Goal: Find specific page/section: Find specific page/section

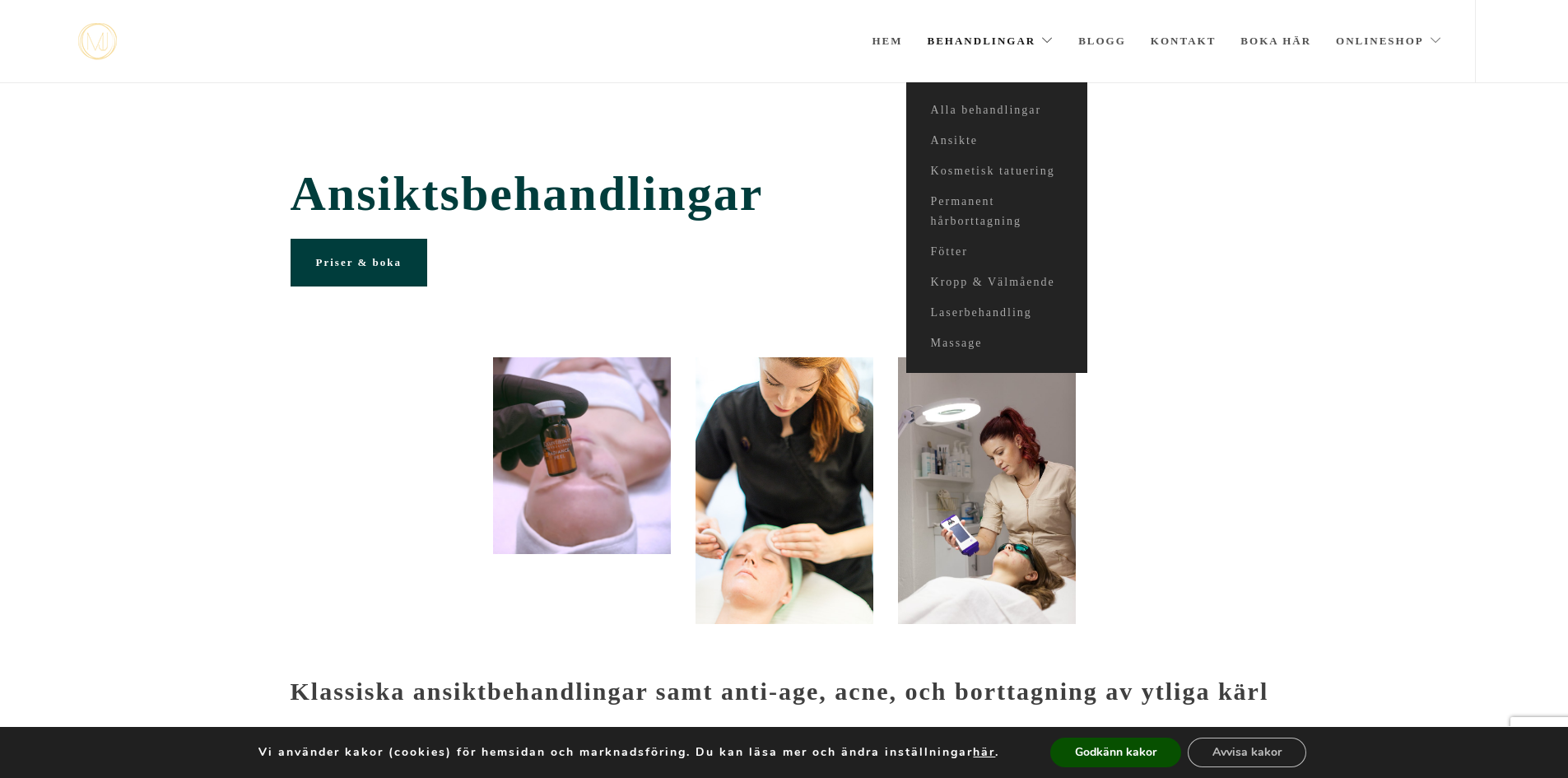
click at [985, 42] on link "Behandlingar" at bounding box center [990, 41] width 127 height 82
click at [949, 138] on link "Ansikte" at bounding box center [997, 141] width 181 height 30
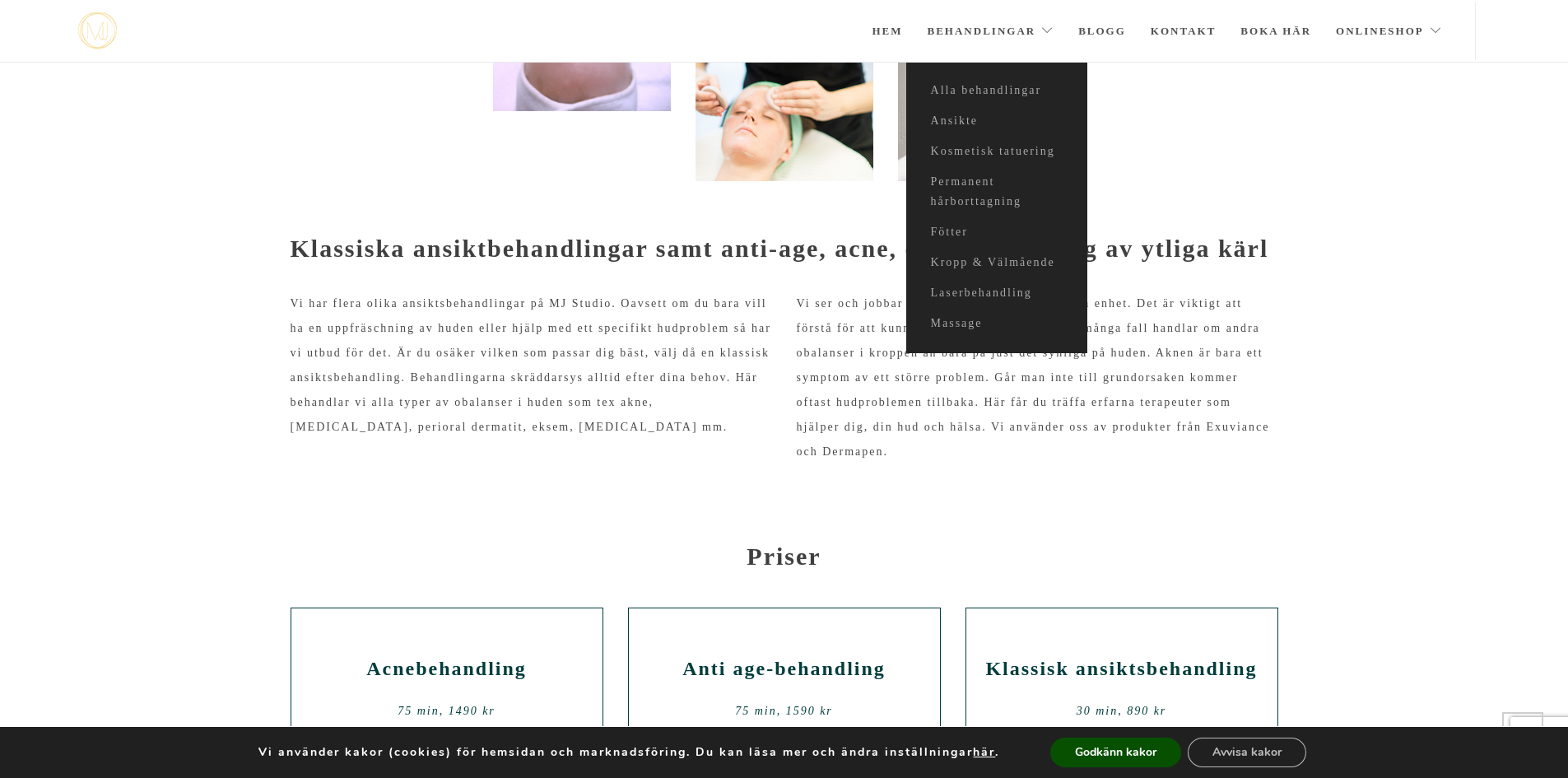
scroll to position [361, 0]
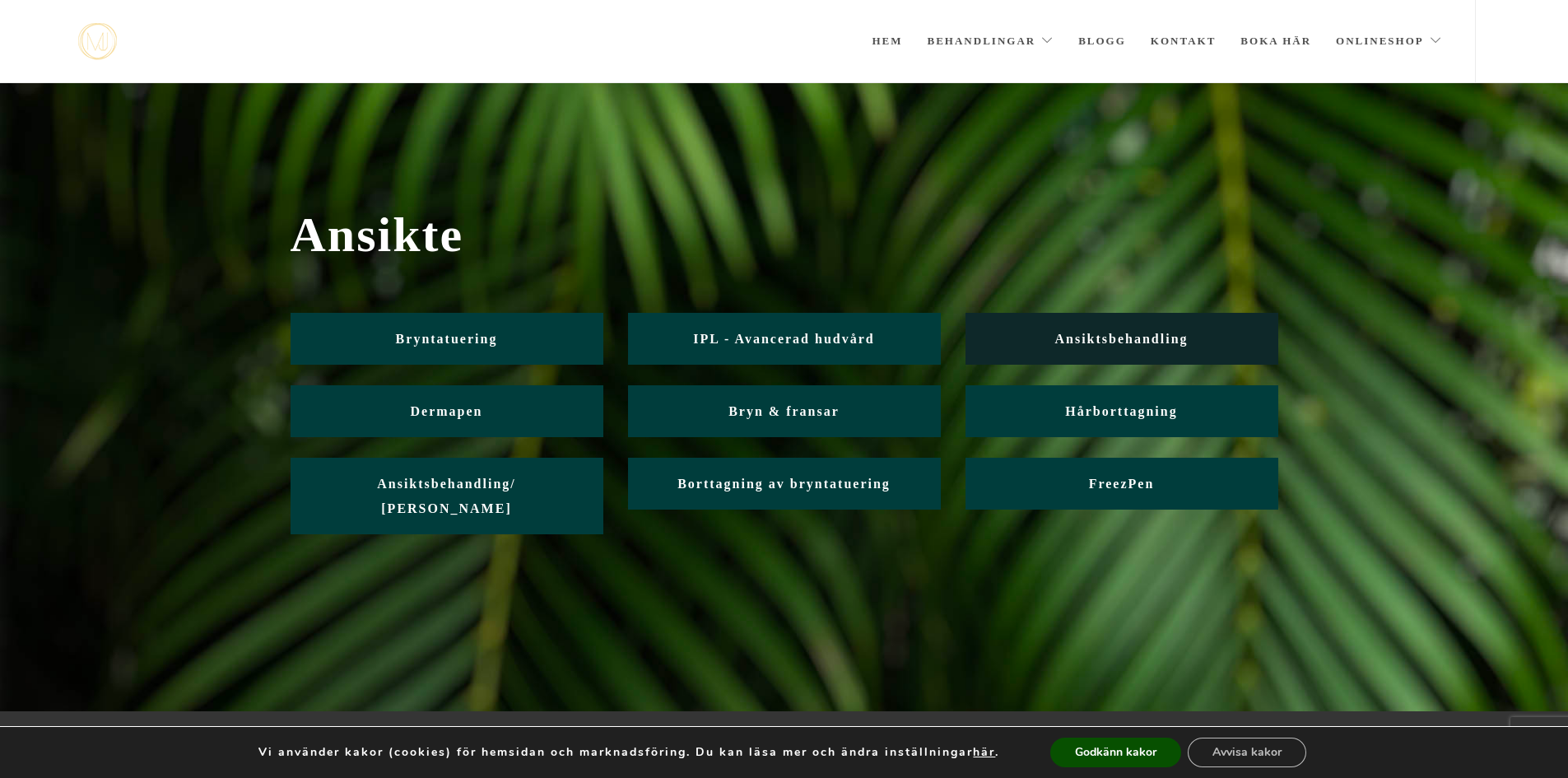
click at [1116, 341] on span "Ansiktsbehandling" at bounding box center [1121, 338] width 133 height 14
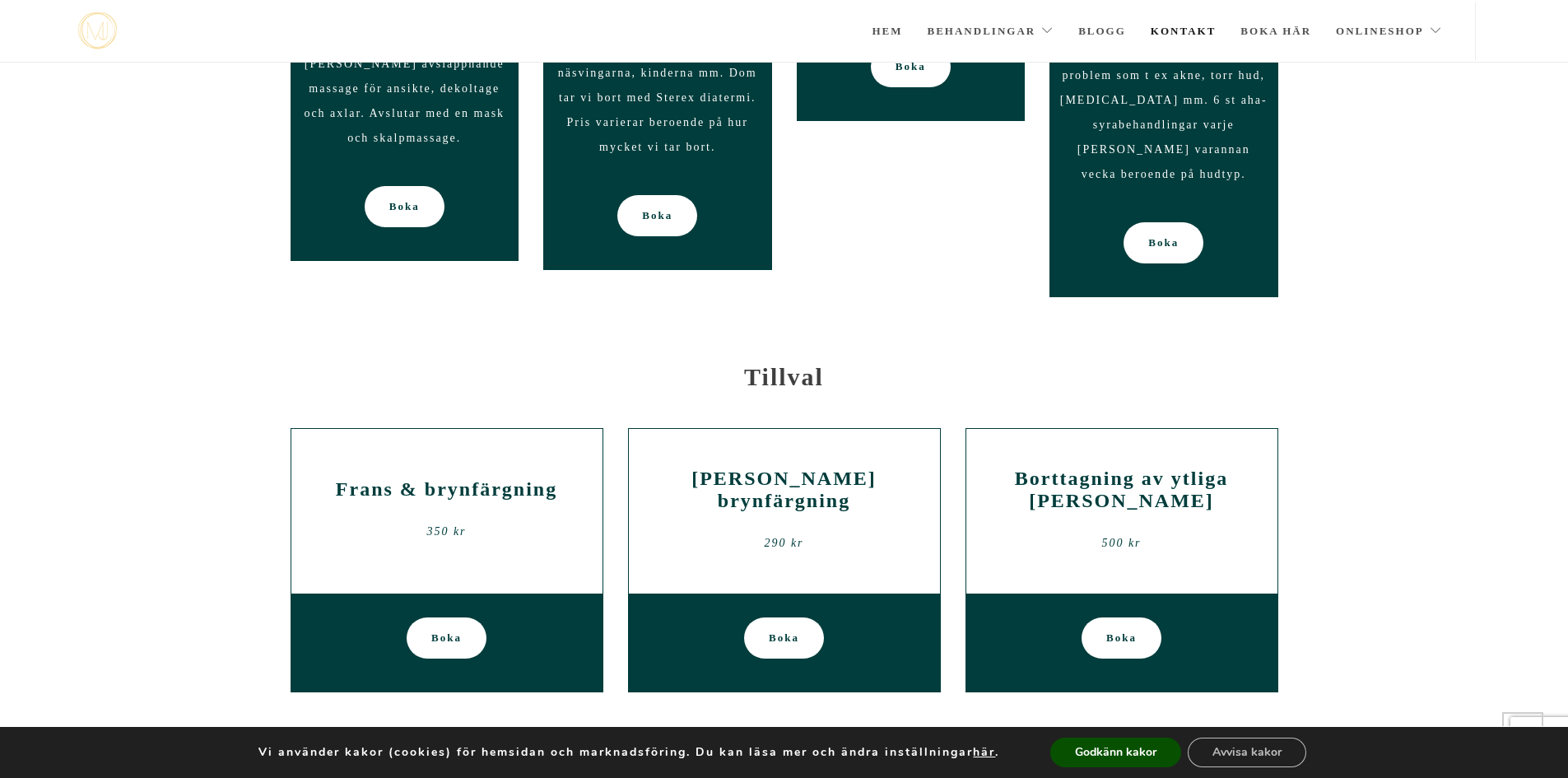
scroll to position [2351, 0]
